Goal: Obtain resource: Download file/media

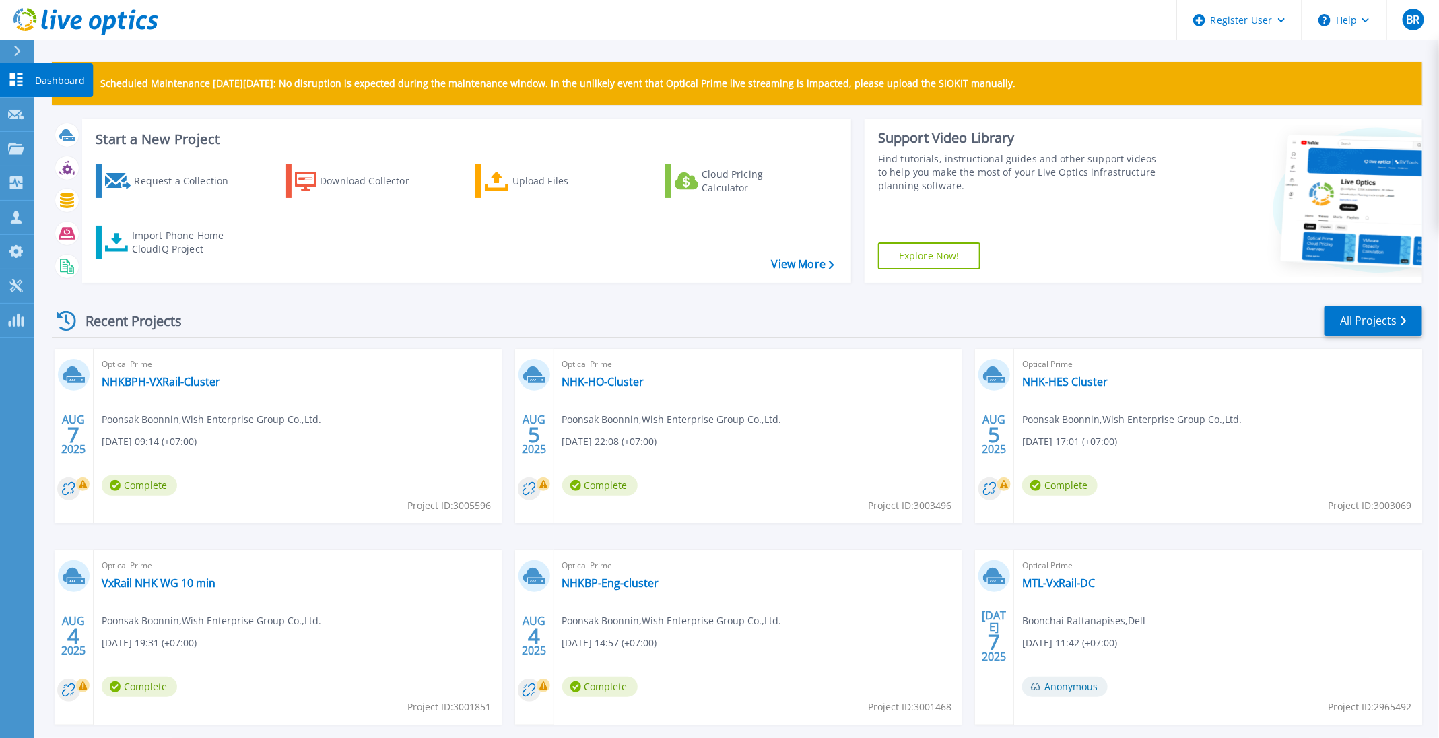
click at [9, 88] on link "Dashboard Dashboard" at bounding box center [17, 80] width 34 height 34
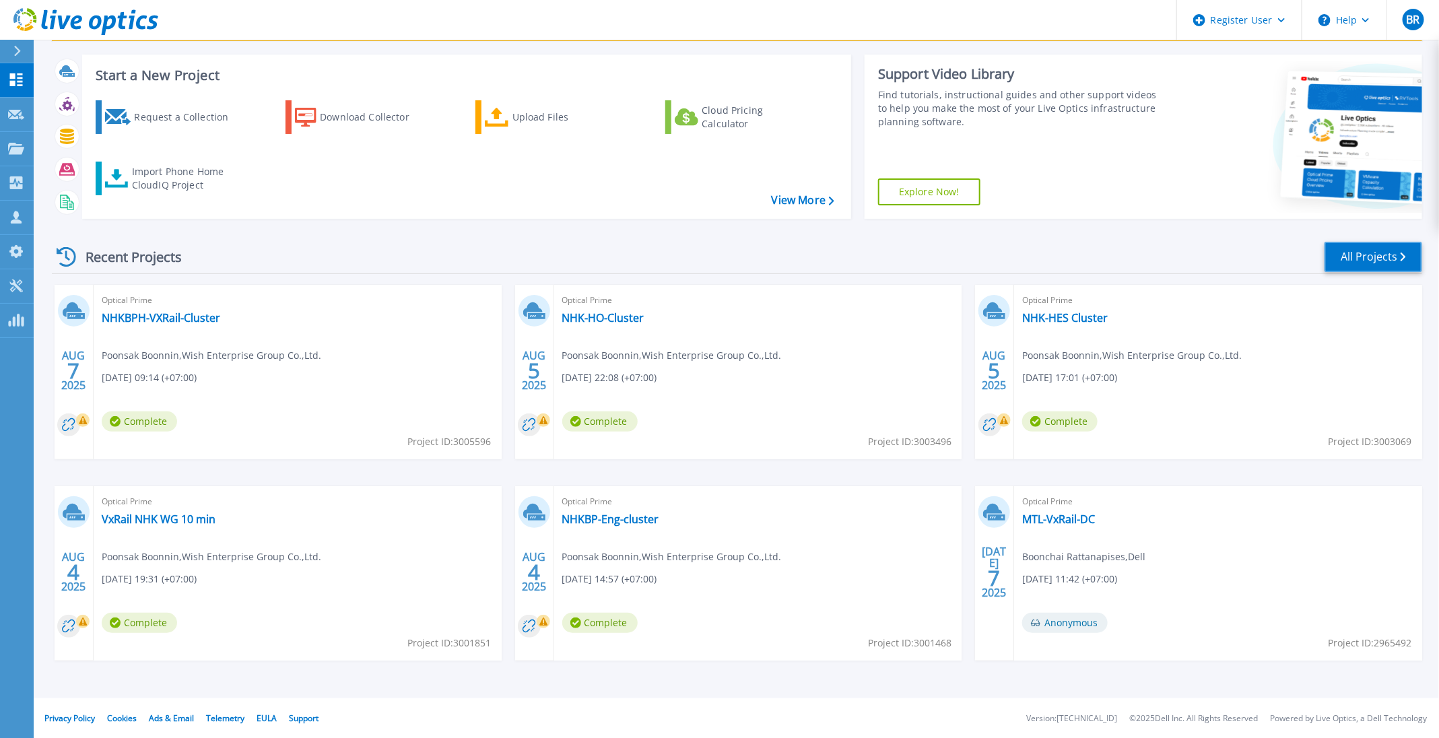
click at [1398, 261] on link "All Projects" at bounding box center [1374, 257] width 98 height 30
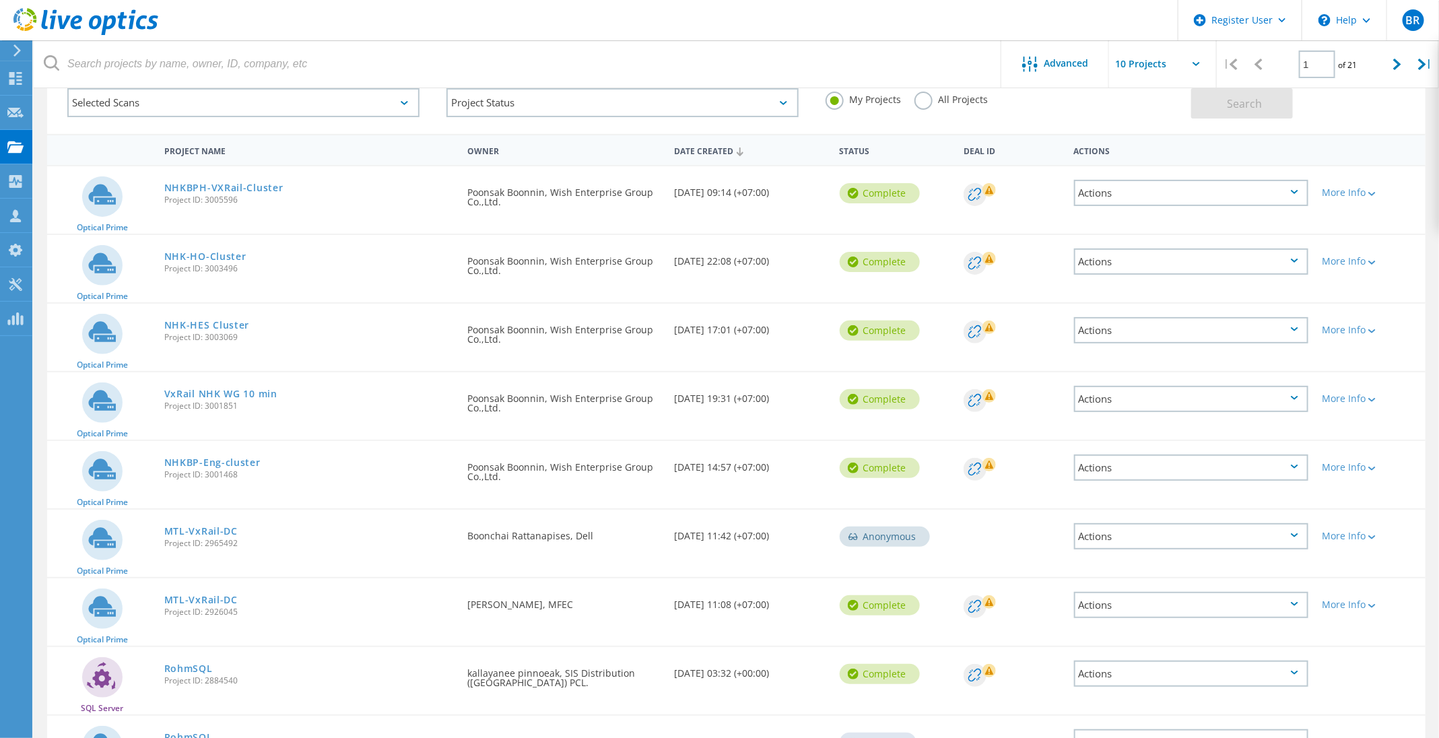
scroll to position [80, 0]
click at [1393, 58] on div at bounding box center [1398, 64] width 28 height 48
type input "2"
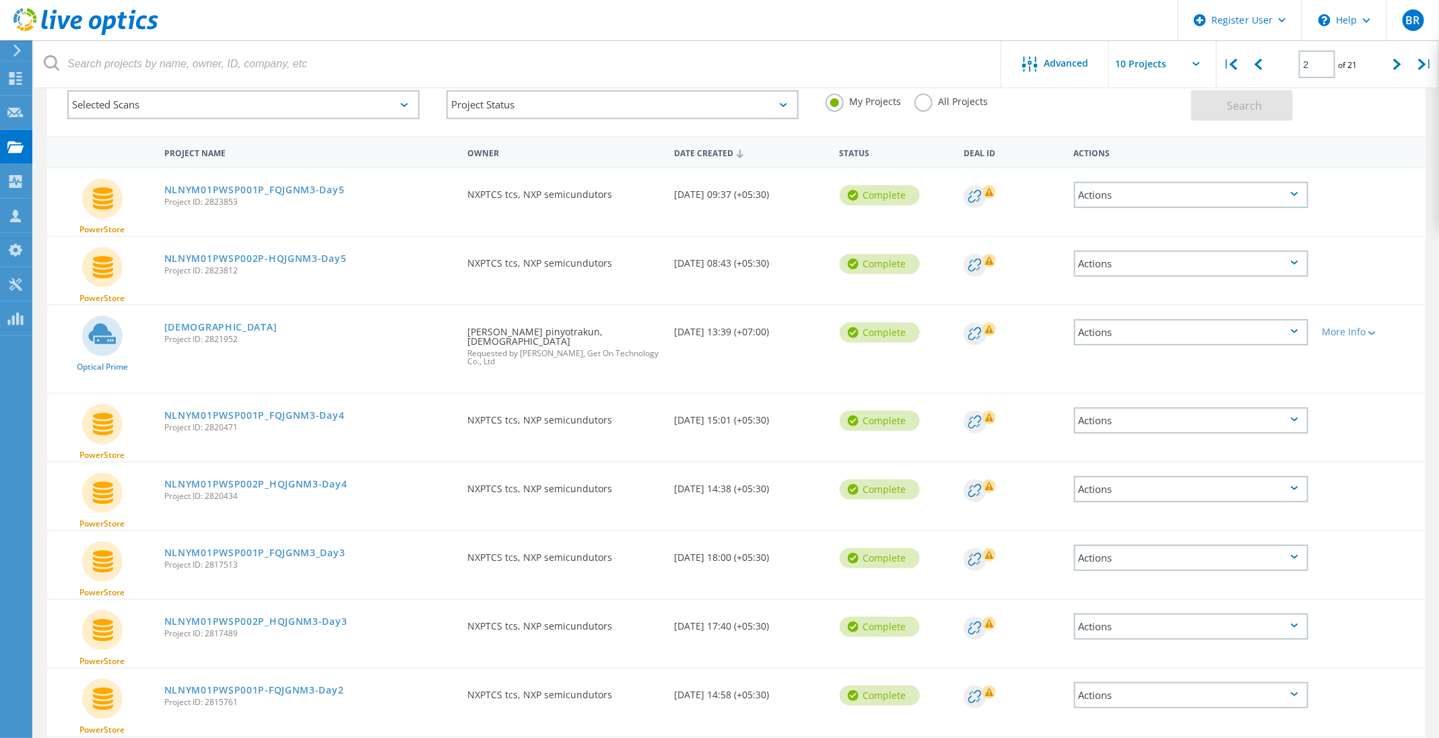
click at [181, 316] on div "ThaiNOK Project ID: 2821952" at bounding box center [309, 331] width 303 height 51
click at [181, 323] on link "ThaiNOK" at bounding box center [220, 327] width 113 height 9
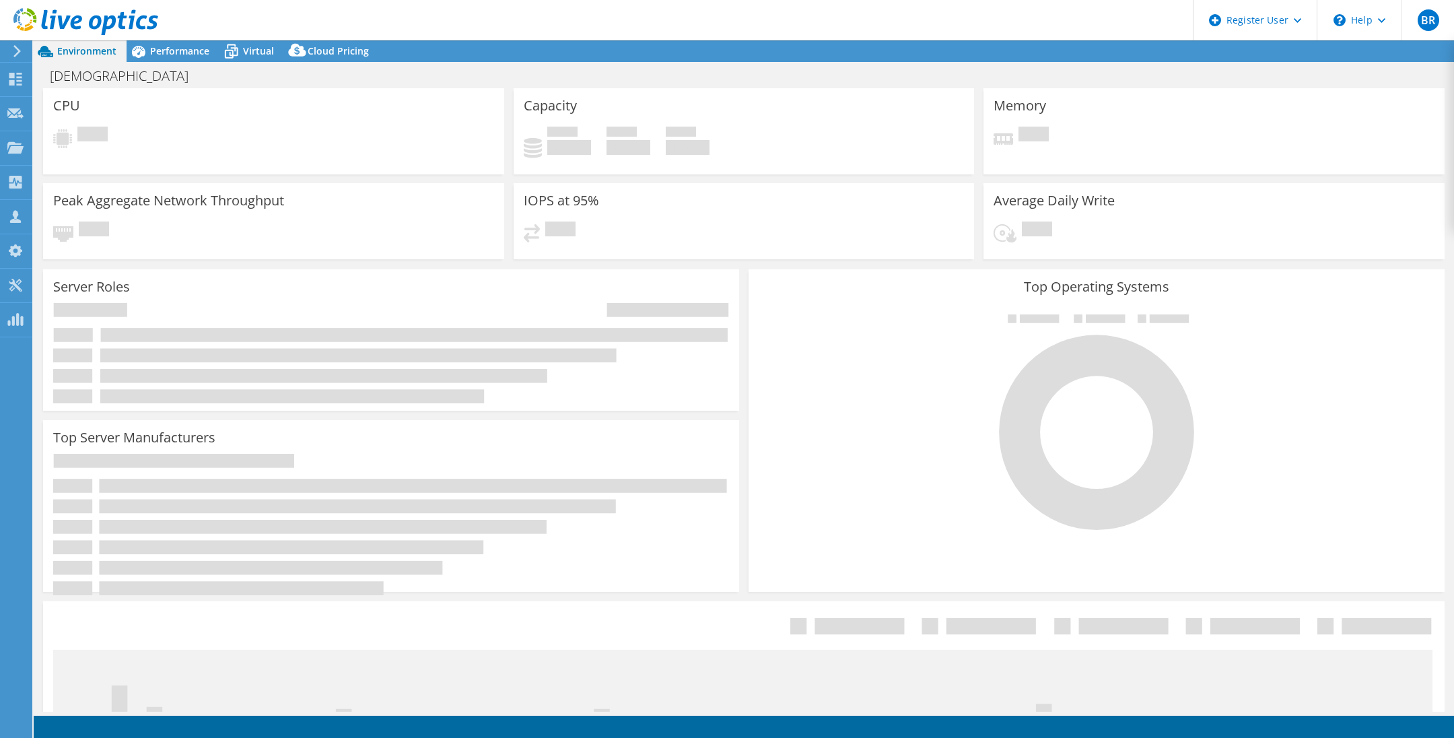
select select "[GEOGRAPHIC_DATA]"
select select "USD"
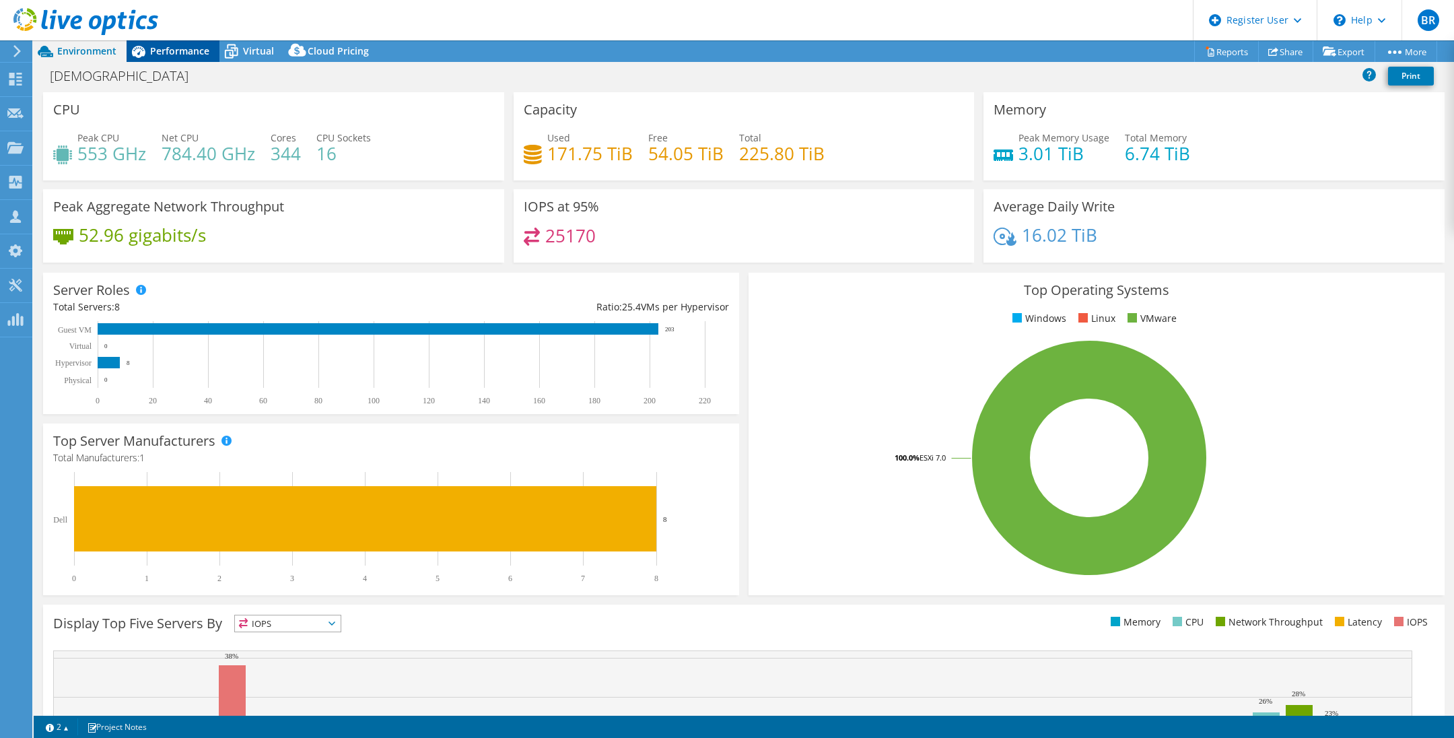
click at [175, 53] on span "Performance" at bounding box center [179, 50] width 59 height 13
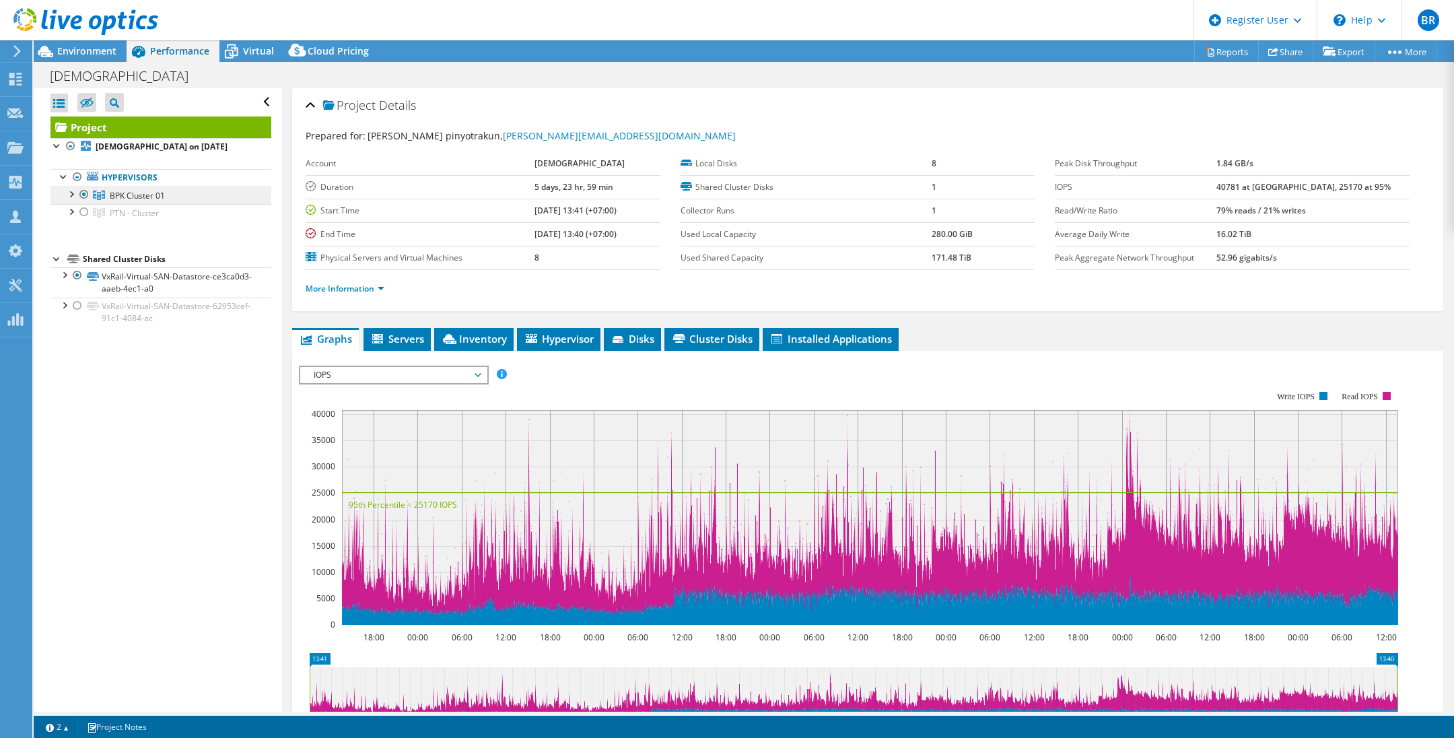
click at [137, 195] on span "BPK Cluster 01" at bounding box center [137, 195] width 55 height 11
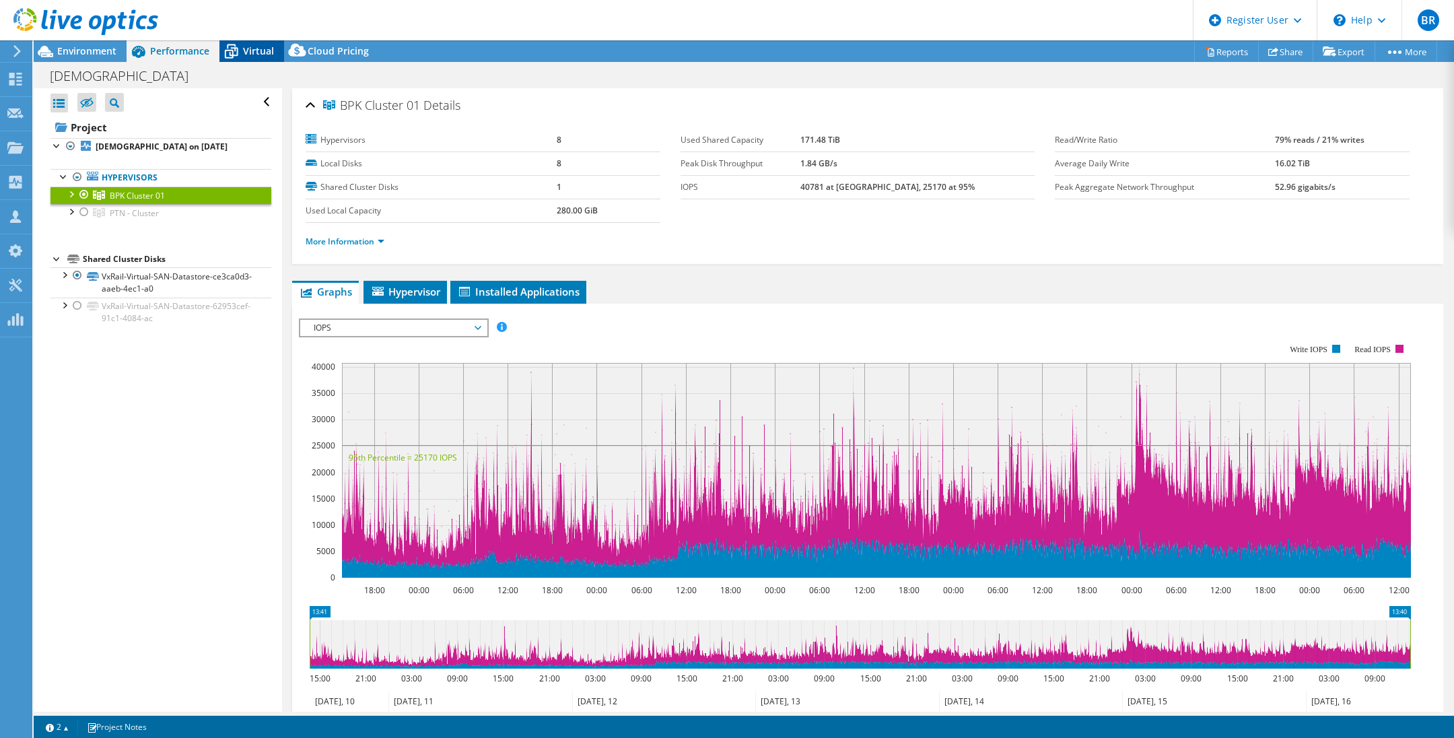
click at [257, 48] on span "Virtual" at bounding box center [258, 50] width 31 height 13
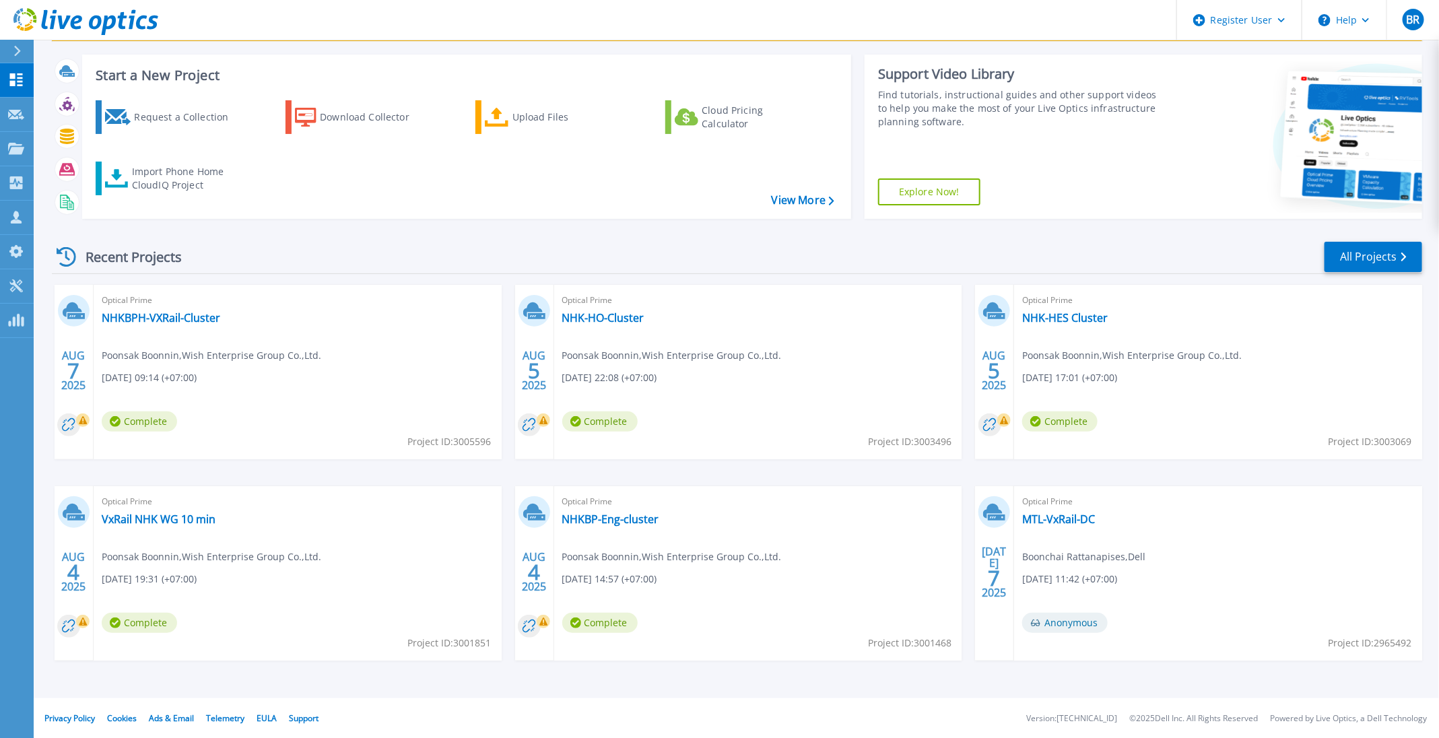
scroll to position [63, 0]
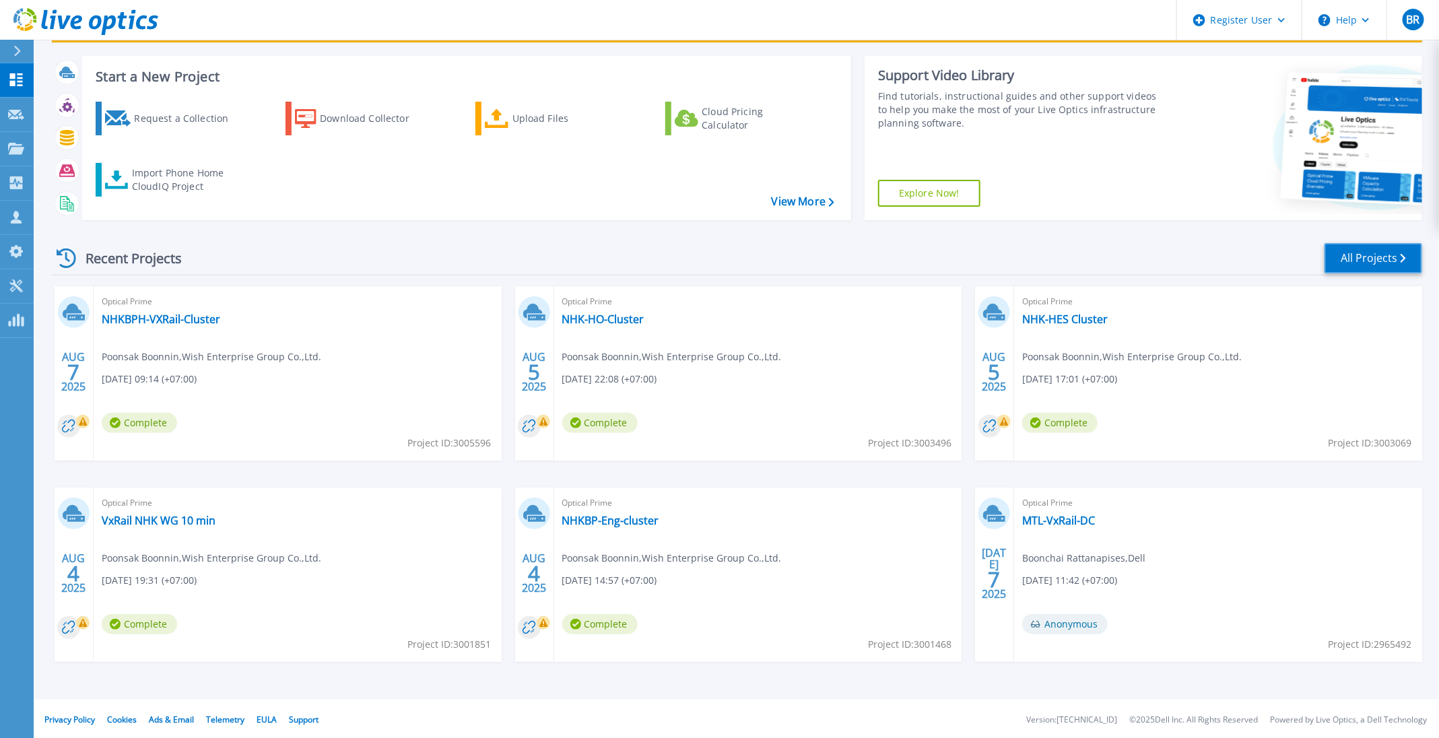
click at [1364, 261] on link "All Projects" at bounding box center [1374, 258] width 98 height 30
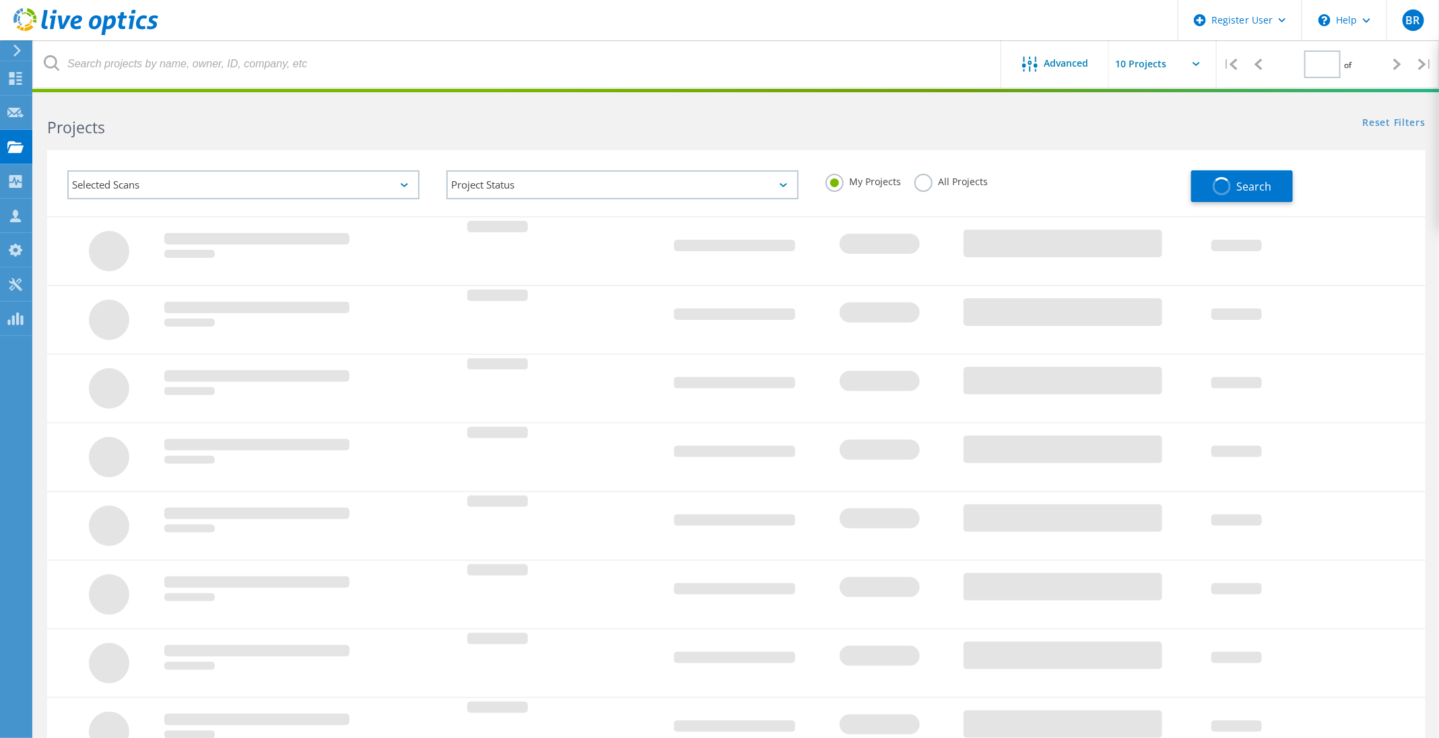
type input "2"
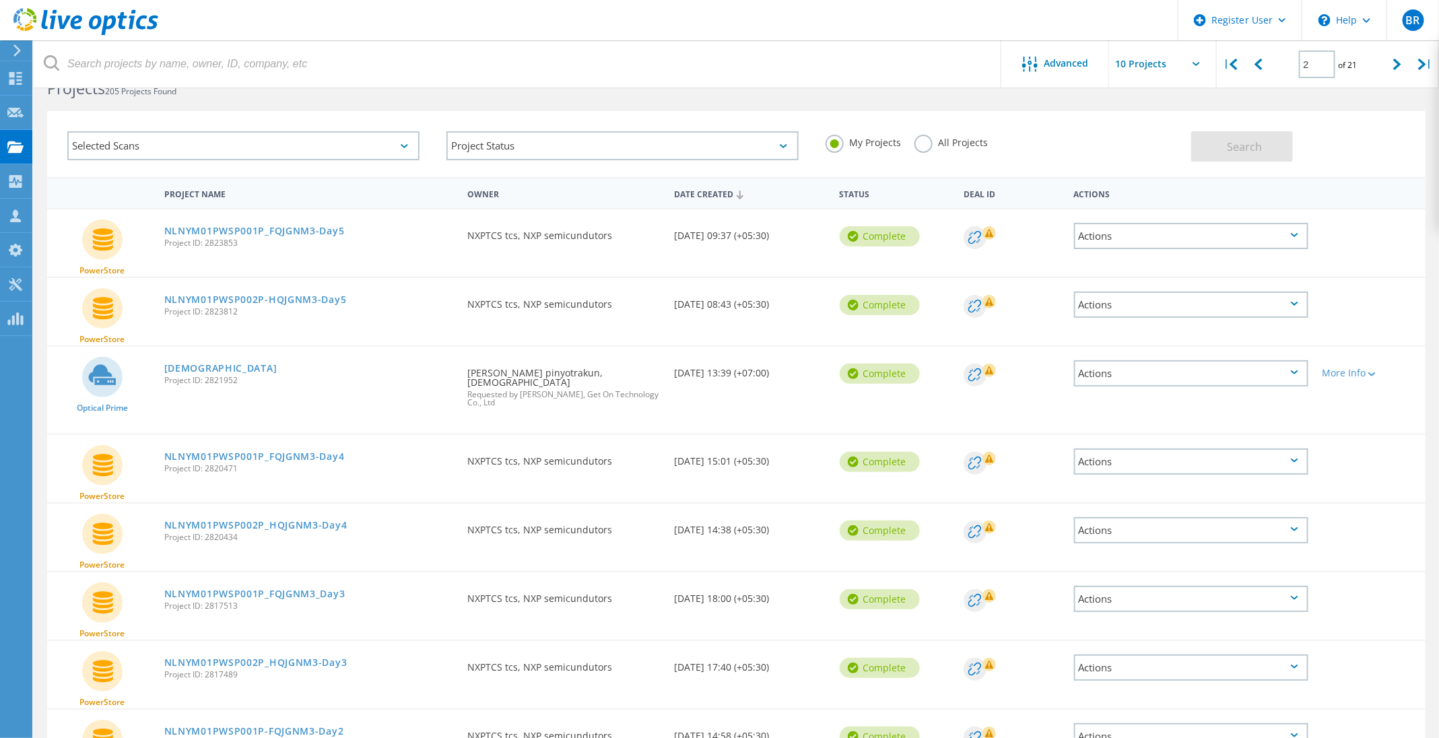
scroll to position [40, 0]
drag, startPoint x: 197, startPoint y: 360, endPoint x: 192, endPoint y: 368, distance: 9.4
click at [192, 368] on link "[DEMOGRAPHIC_DATA]" at bounding box center [220, 366] width 113 height 9
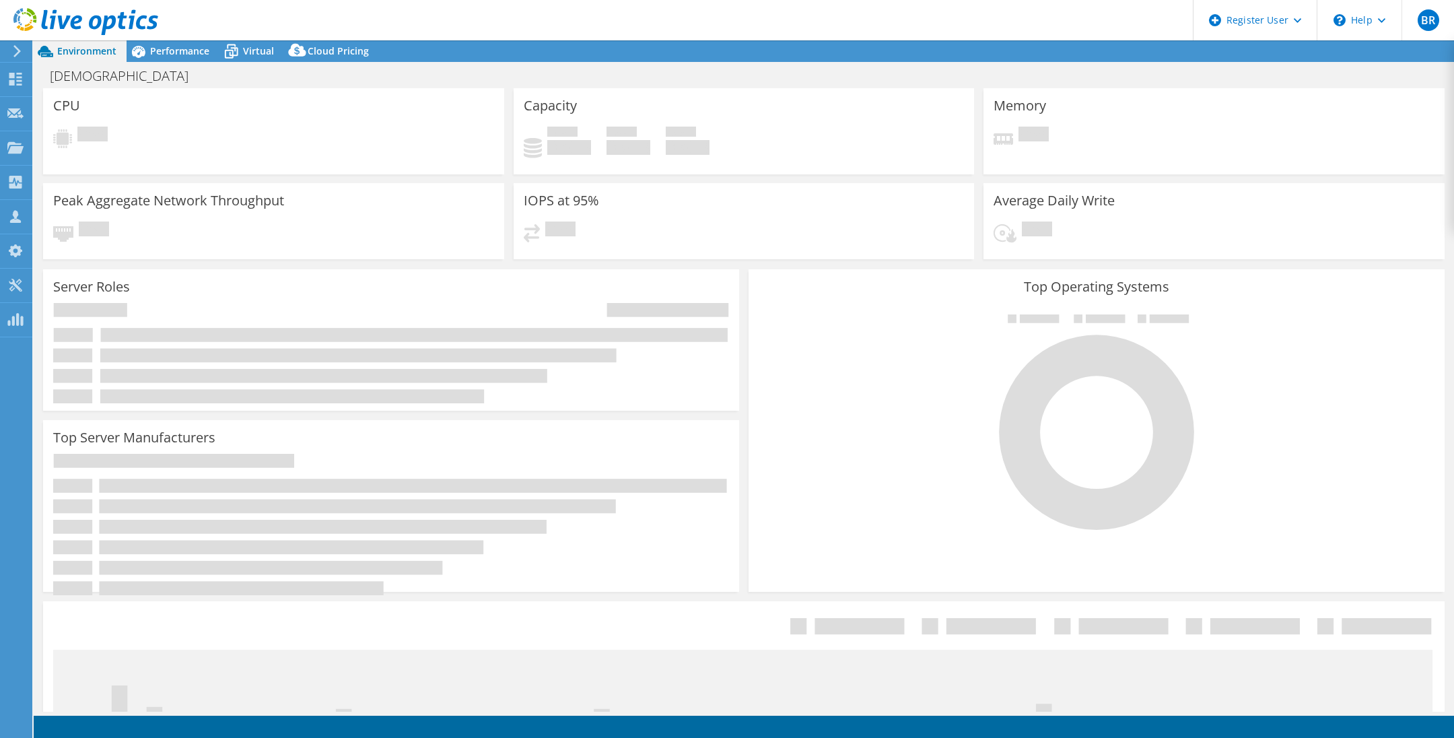
select select "[GEOGRAPHIC_DATA]"
select select "USD"
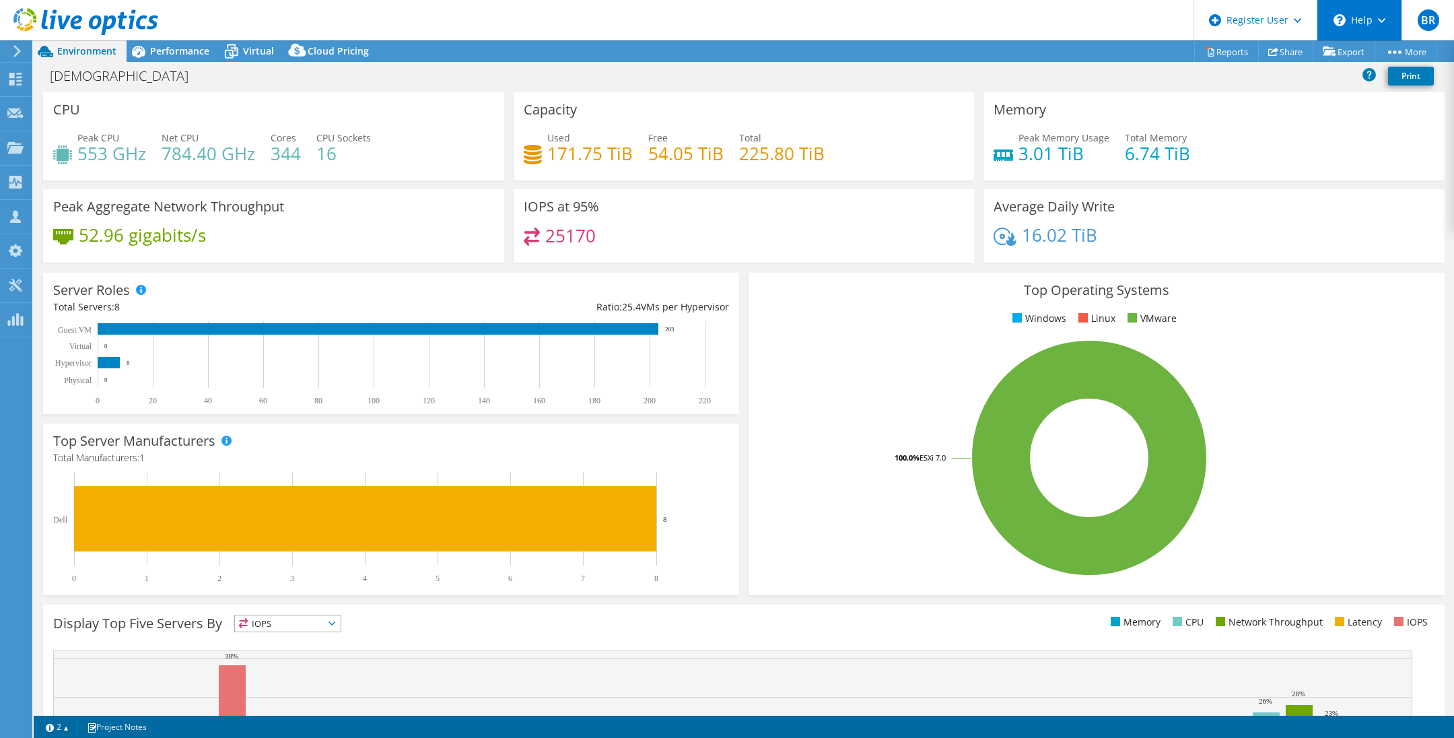
click at [1360, 18] on div "\n Help" at bounding box center [1359, 20] width 85 height 40
click at [1317, 154] on div "Peak Memory Usage 3.01 TiB Total Memory 6.74 TiB" at bounding box center [1214, 153] width 441 height 44
click at [1370, 7] on div "\n Help" at bounding box center [1359, 20] width 85 height 40
click at [1372, 62] on link "Explore Helpful Articles" at bounding box center [1393, 57] width 150 height 33
click at [1215, 50] on link "Reports" at bounding box center [1227, 51] width 65 height 21
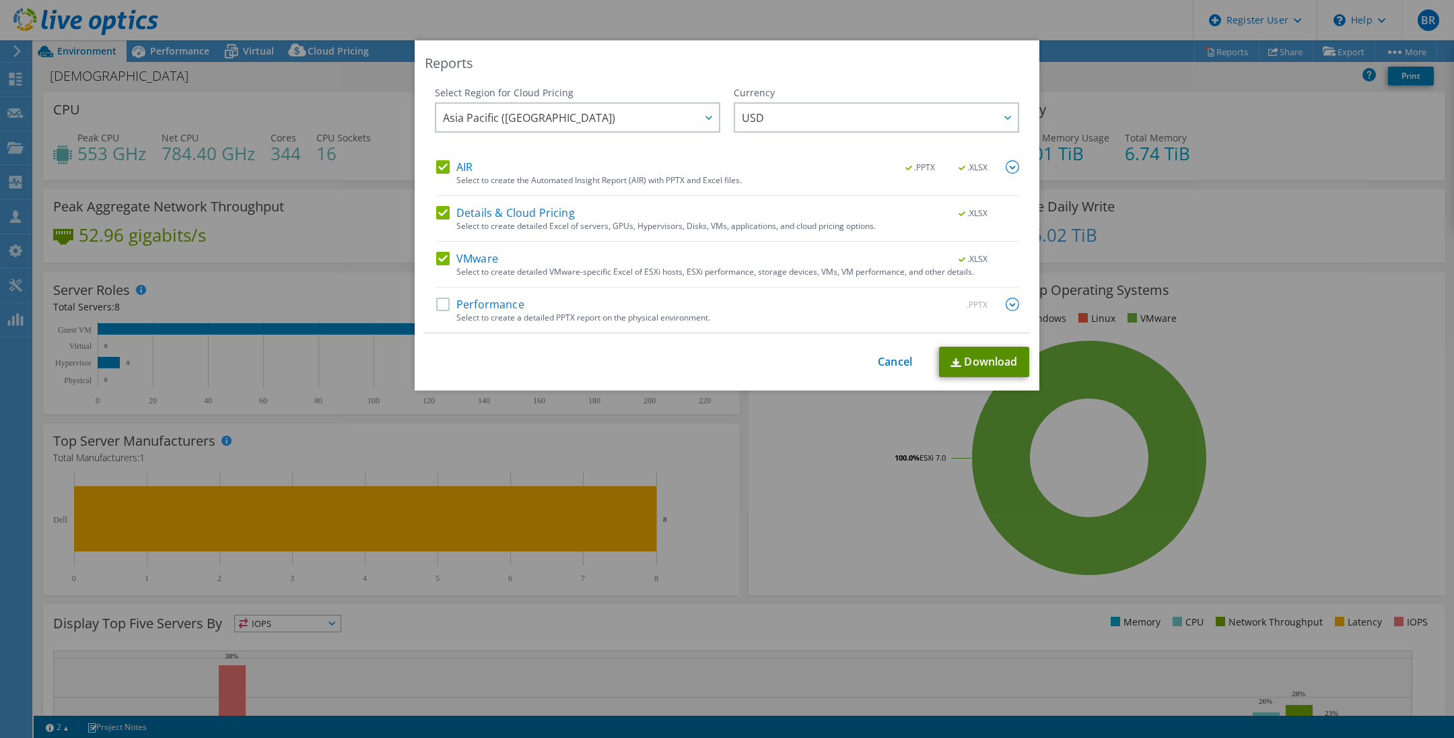
click at [951, 360] on img at bounding box center [956, 362] width 11 height 9
click at [918, 519] on div "Reports Select Region for Cloud Pricing Asia Pacific ([GEOGRAPHIC_DATA]) [GEOGR…" at bounding box center [727, 368] width 1454 height 657
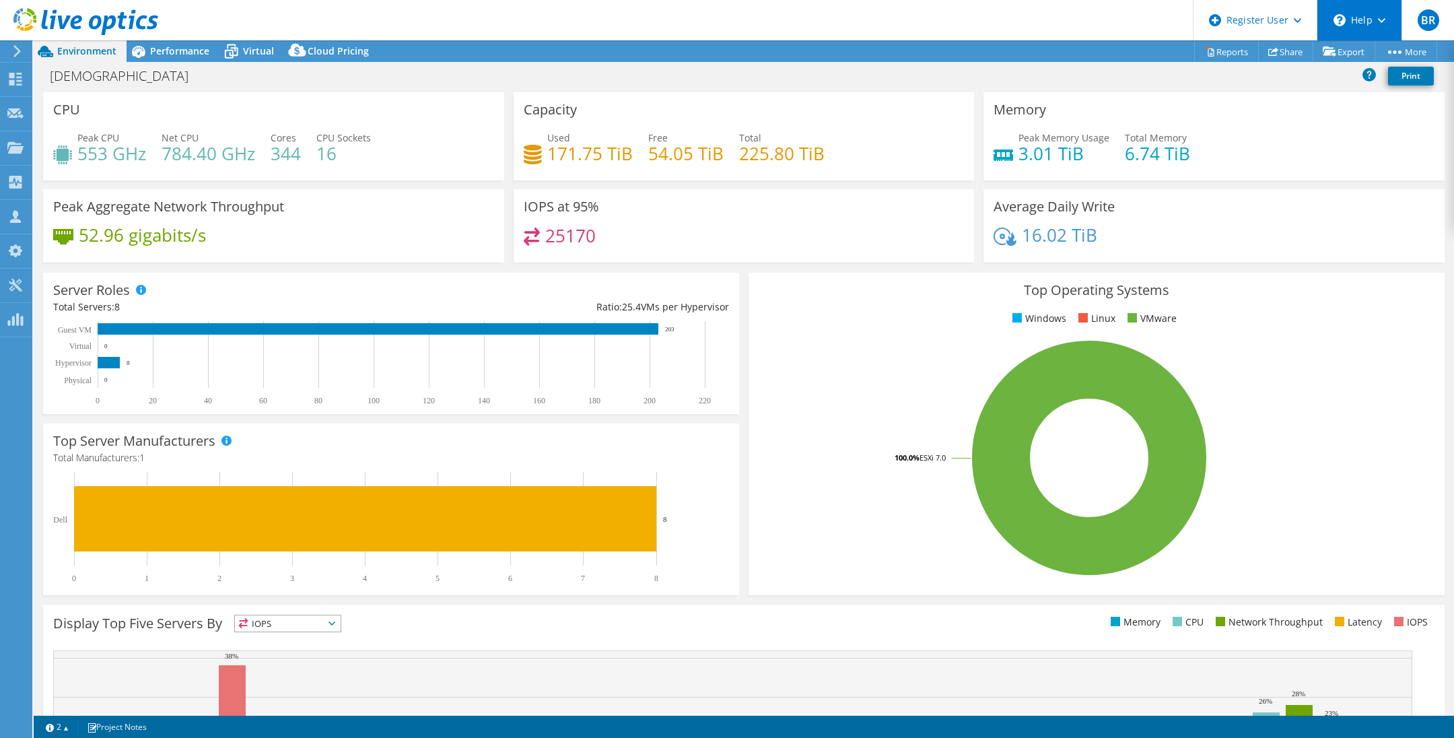
click at [1374, 24] on div "\n Help" at bounding box center [1359, 20] width 85 height 40
click at [1374, 69] on link "Explore Helpful Articles" at bounding box center [1393, 57] width 150 height 33
